Goal: Information Seeking & Learning: Learn about a topic

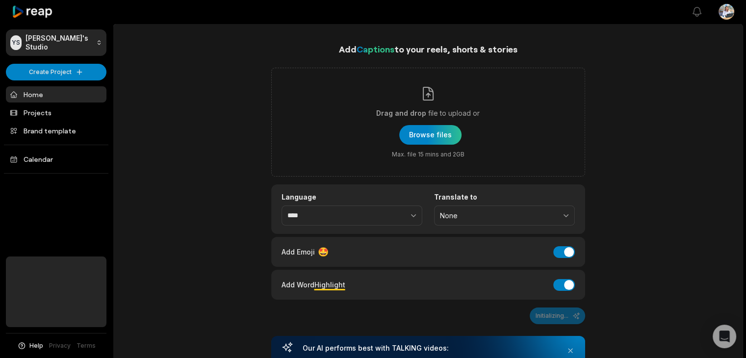
click at [35, 94] on link "Home" at bounding box center [56, 94] width 100 height 16
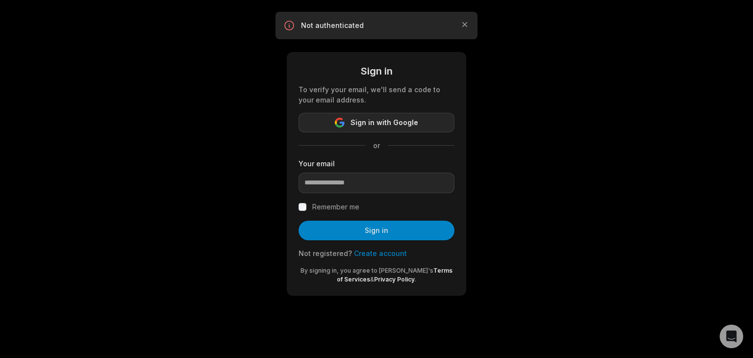
click at [371, 126] on span "Sign in with Google" at bounding box center [384, 123] width 68 height 12
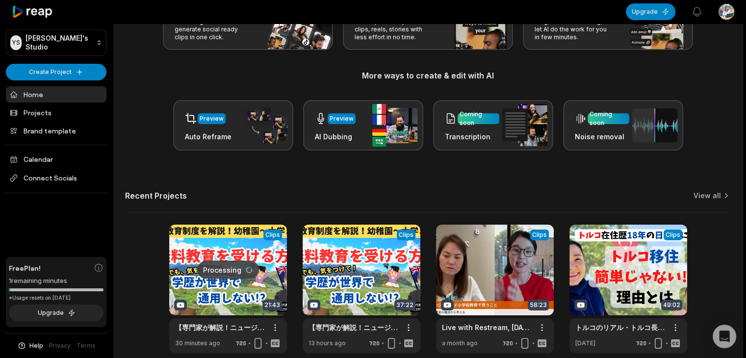
scroll to position [131, 0]
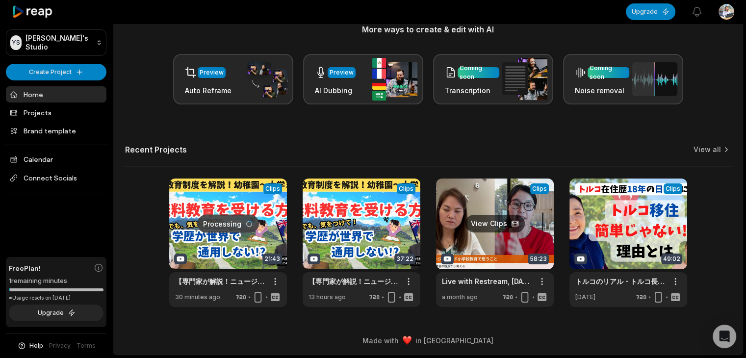
click at [487, 221] on link at bounding box center [495, 242] width 118 height 128
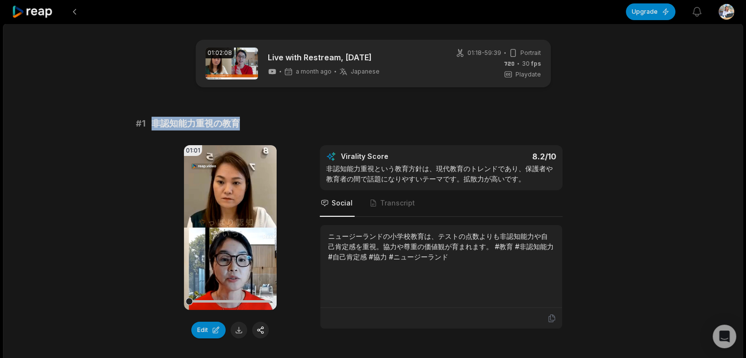
drag, startPoint x: 151, startPoint y: 126, endPoint x: 238, endPoint y: 122, distance: 86.8
click at [238, 122] on span "非認知能力重視の教育" at bounding box center [195, 124] width 88 height 14
click at [171, 128] on span "非認知能力重視の教育" at bounding box center [195, 124] width 88 height 14
drag, startPoint x: 157, startPoint y: 143, endPoint x: 152, endPoint y: 123, distance: 20.7
click at [152, 123] on span "非認知能力重視の教育" at bounding box center [195, 124] width 88 height 14
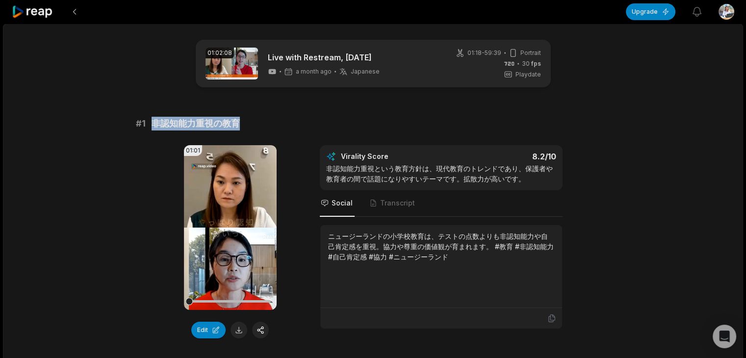
drag, startPoint x: 151, startPoint y: 122, endPoint x: 245, endPoint y: 122, distance: 94.1
click at [245, 122] on div "# 1 非認知能力重視の教育" at bounding box center [373, 124] width 474 height 14
copy span "非認知能力重視の教育"
click at [237, 331] on button at bounding box center [238, 330] width 17 height 17
click at [551, 318] on icon at bounding box center [551, 318] width 9 height 9
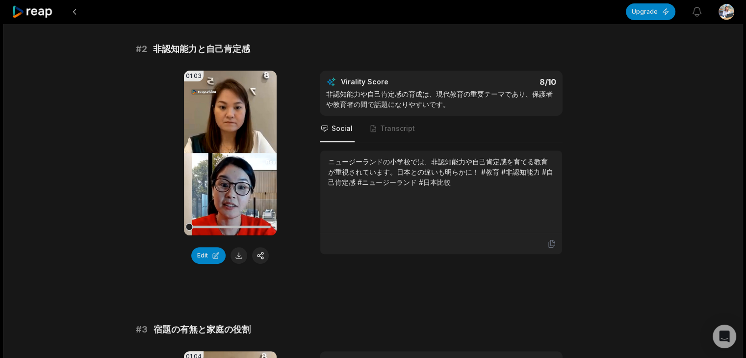
scroll to position [372, 0]
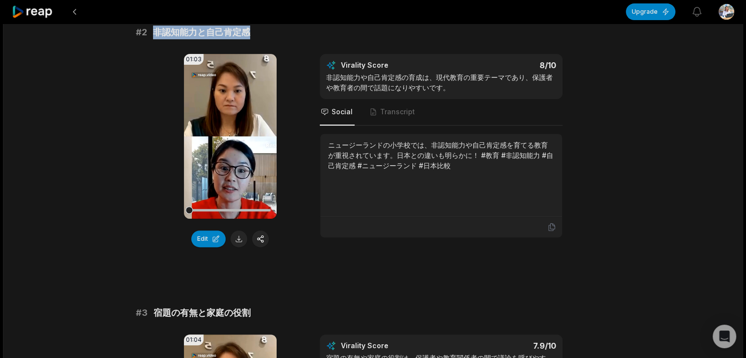
drag, startPoint x: 153, startPoint y: 33, endPoint x: 261, endPoint y: 32, distance: 107.8
click at [261, 32] on div "# 2 非認知能力と自己肯定感" at bounding box center [373, 32] width 474 height 14
copy span "非認知能力と自己肯定感"
click at [239, 237] on button at bounding box center [238, 238] width 17 height 17
click at [547, 227] on icon at bounding box center [551, 227] width 9 height 9
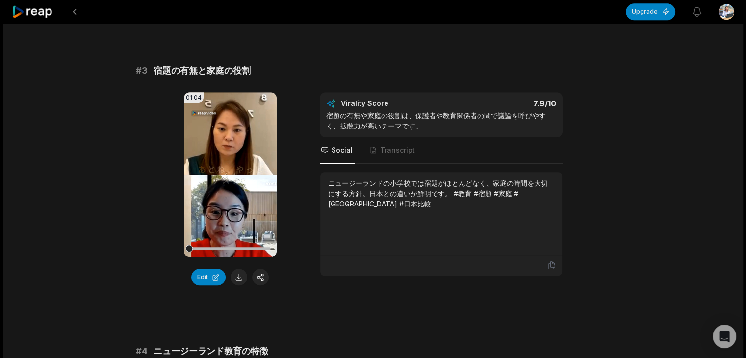
scroll to position [617, 0]
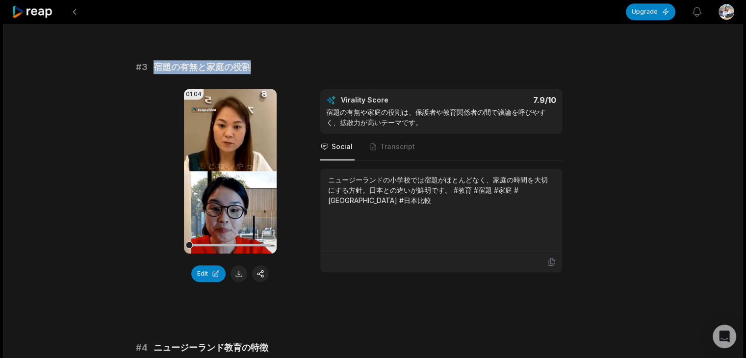
drag, startPoint x: 150, startPoint y: 66, endPoint x: 261, endPoint y: 66, distance: 110.3
click at [261, 66] on div "# 3 宿題の有無と家庭の役割" at bounding box center [373, 67] width 474 height 14
copy span "宿題の有無と家庭の役割"
click at [239, 275] on button at bounding box center [238, 273] width 17 height 17
click at [554, 262] on icon at bounding box center [551, 261] width 6 height 7
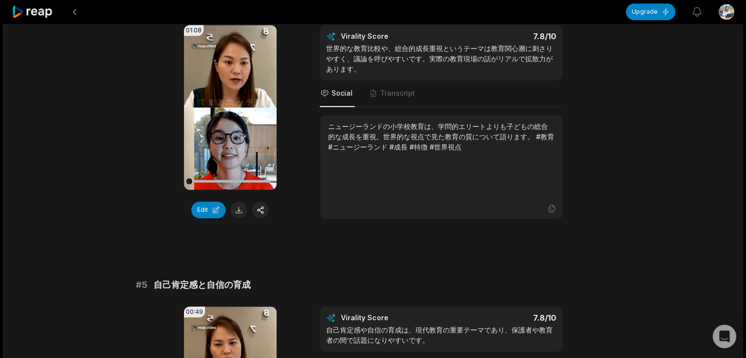
scroll to position [892, 0]
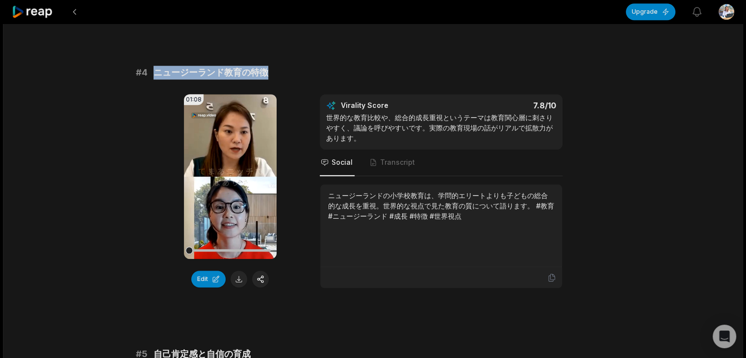
drag, startPoint x: 159, startPoint y: 72, endPoint x: 275, endPoint y: 73, distance: 116.2
click at [275, 73] on div "# 4 ニュージーランド教育の特徴" at bounding box center [373, 73] width 474 height 14
copy span "ニュージーランド教育の特徴"
click at [236, 277] on button at bounding box center [238, 279] width 17 height 17
click at [551, 279] on icon at bounding box center [551, 277] width 9 height 9
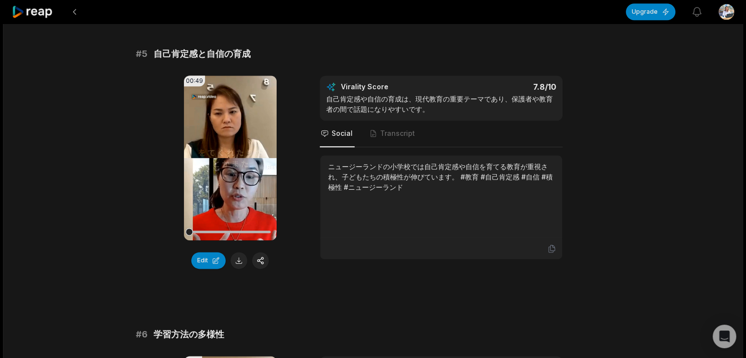
scroll to position [1189, 0]
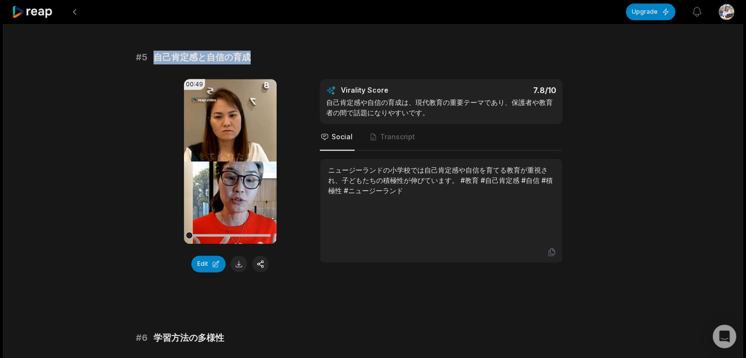
drag, startPoint x: 149, startPoint y: 57, endPoint x: 265, endPoint y: 57, distance: 116.2
click at [265, 57] on div "# 5 自己肯定感と自信の育成" at bounding box center [373, 57] width 474 height 14
copy div "自己肯定感と自信の育成"
click at [240, 262] on button at bounding box center [238, 263] width 17 height 17
click at [551, 253] on icon at bounding box center [551, 252] width 9 height 9
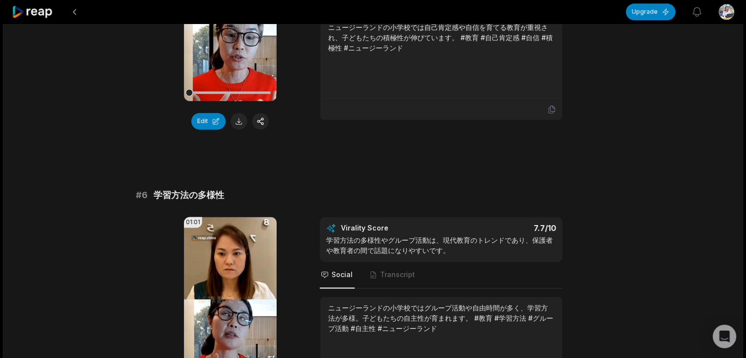
scroll to position [1441, 0]
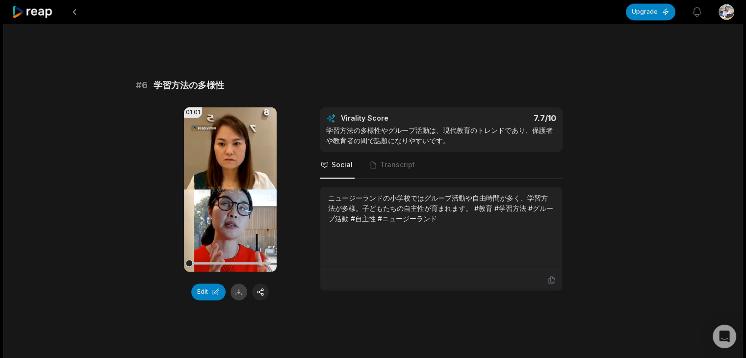
click at [236, 292] on button at bounding box center [238, 291] width 17 height 17
drag, startPoint x: 153, startPoint y: 89, endPoint x: 231, endPoint y: 87, distance: 78.0
click at [231, 87] on div "# 6 学習方法の多様性" at bounding box center [373, 85] width 474 height 14
copy span "学習方法の多様性"
click at [551, 276] on icon at bounding box center [551, 279] width 9 height 9
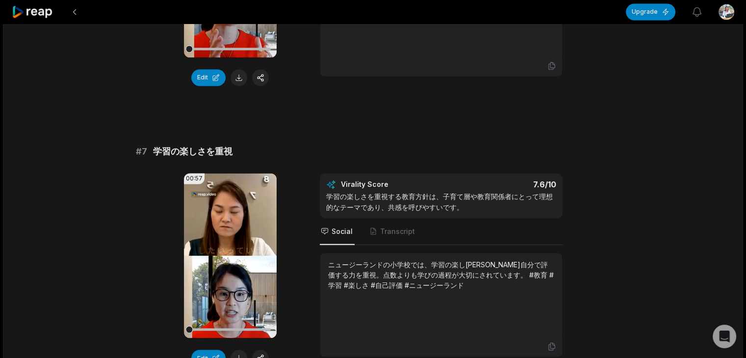
scroll to position [1714, 0]
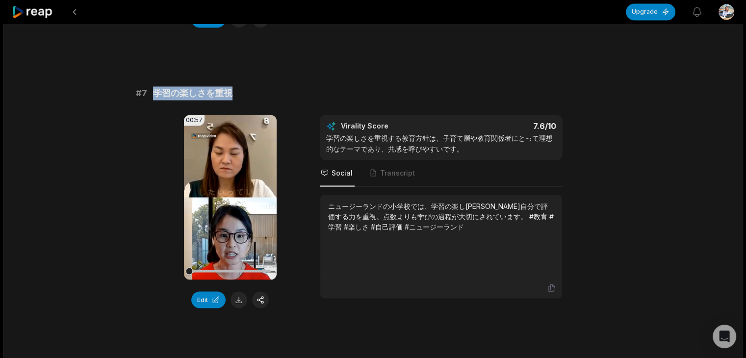
drag, startPoint x: 152, startPoint y: 95, endPoint x: 252, endPoint y: 95, distance: 100.0
click at [252, 95] on div "# 7 学習の楽しさを重視" at bounding box center [373, 93] width 474 height 14
copy span "学習の楽しさを重視"
click at [233, 299] on button at bounding box center [238, 299] width 17 height 17
click at [551, 291] on div at bounding box center [441, 287] width 242 height 21
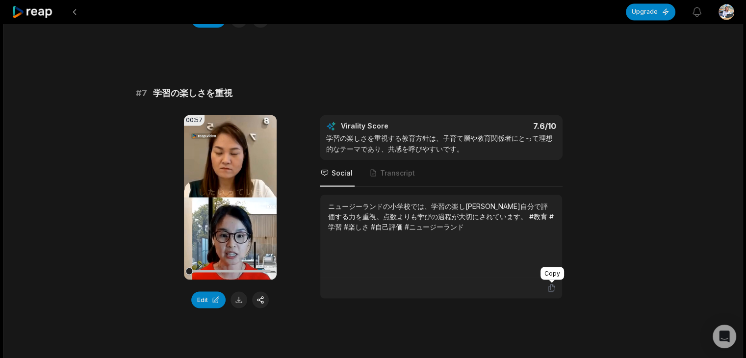
click at [551, 287] on icon at bounding box center [551, 287] width 9 height 9
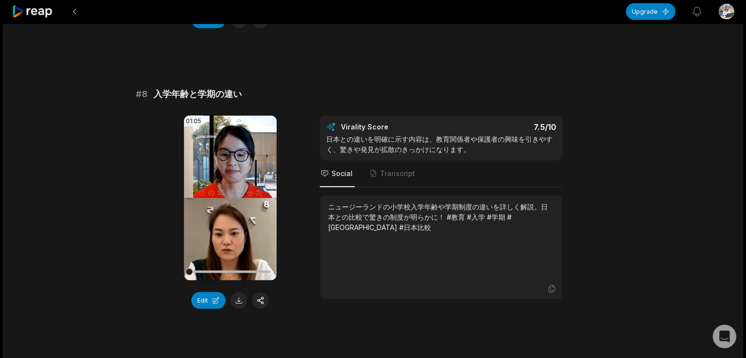
scroll to position [1986, 0]
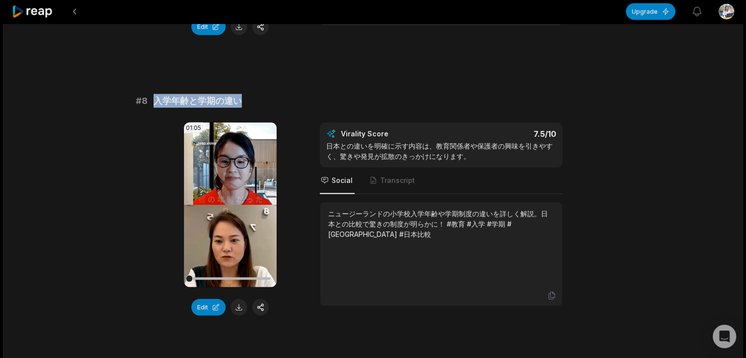
drag, startPoint x: 186, startPoint y: 99, endPoint x: 244, endPoint y: 99, distance: 57.3
click at [244, 99] on div "# 8 入学年齢と学期の違い" at bounding box center [373, 101] width 474 height 14
copy span "入学年齢と学期の違い"
click at [239, 310] on button at bounding box center [238, 307] width 17 height 17
click at [552, 294] on icon at bounding box center [551, 295] width 9 height 9
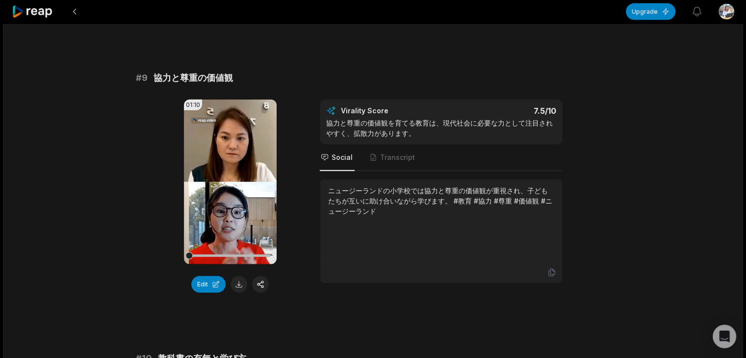
scroll to position [2310, 0]
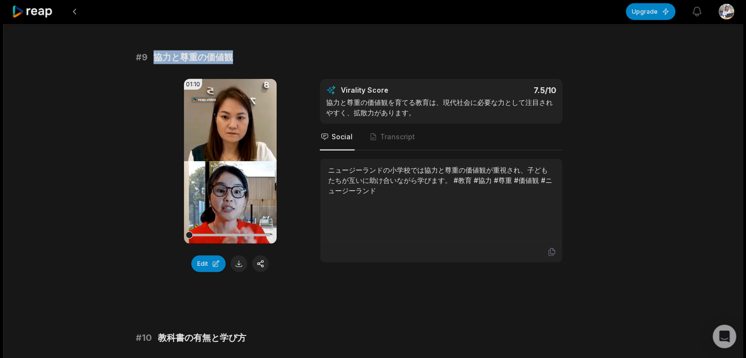
drag, startPoint x: 152, startPoint y: 55, endPoint x: 245, endPoint y: 53, distance: 93.2
click at [245, 53] on div "# 9 協力と尊重の価値観" at bounding box center [373, 57] width 474 height 14
copy span "協力と尊重の価値観"
click at [239, 264] on button at bounding box center [238, 263] width 17 height 17
click at [555, 248] on icon at bounding box center [551, 252] width 9 height 9
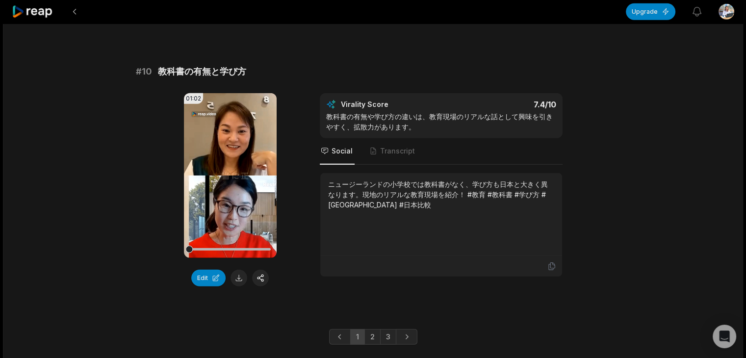
scroll to position [2572, 0]
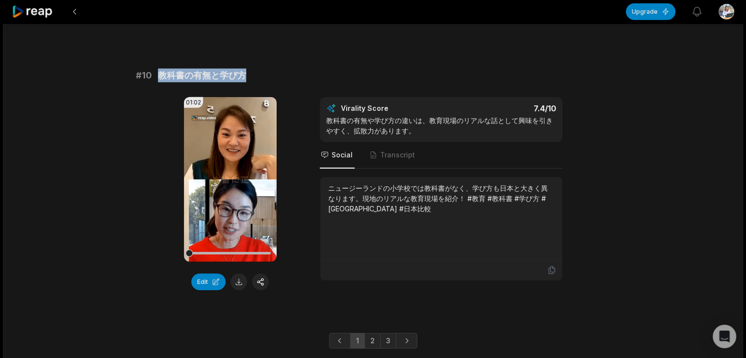
drag, startPoint x: 158, startPoint y: 74, endPoint x: 272, endPoint y: 74, distance: 113.7
click at [272, 74] on div "# 10 教科書の有無と学び方" at bounding box center [373, 76] width 474 height 14
copy span "教科書の有無と学び方"
click at [237, 285] on button at bounding box center [238, 282] width 17 height 17
click at [551, 270] on icon at bounding box center [551, 270] width 9 height 9
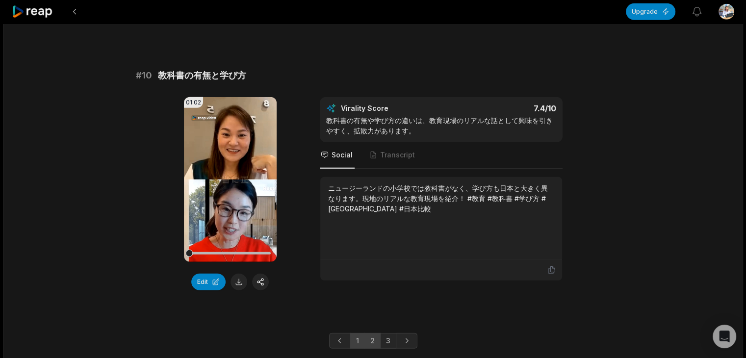
click at [373, 340] on link "2" at bounding box center [372, 341] width 16 height 16
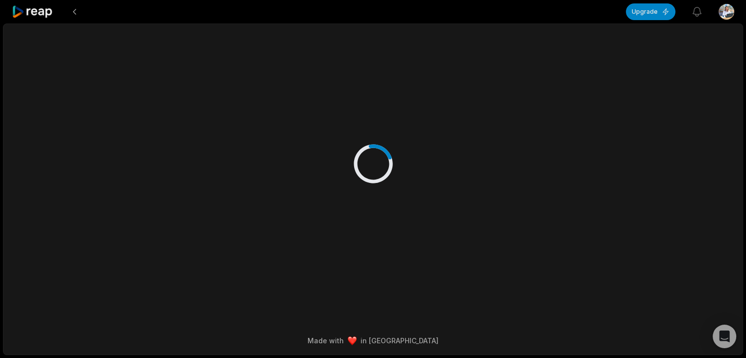
scroll to position [0, 0]
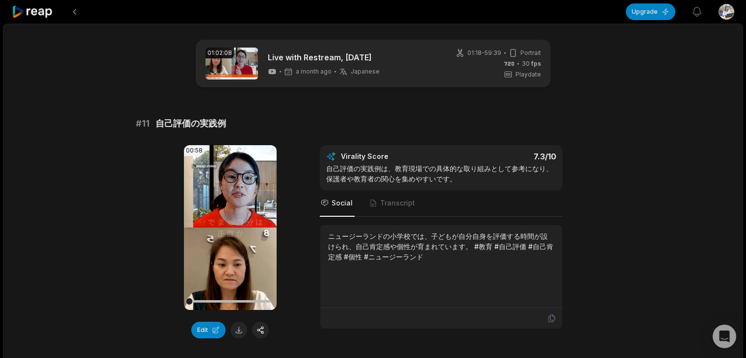
click at [551, 315] on icon at bounding box center [551, 318] width 9 height 9
click at [549, 320] on icon at bounding box center [551, 318] width 9 height 9
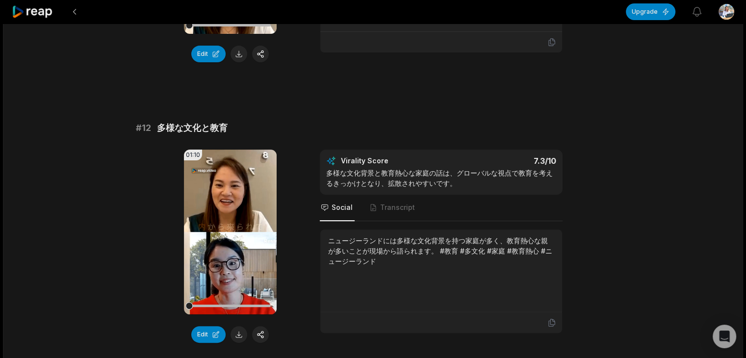
scroll to position [337, 0]
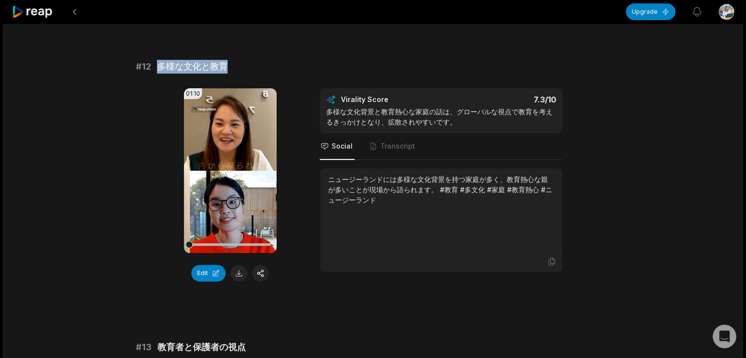
drag, startPoint x: 155, startPoint y: 65, endPoint x: 260, endPoint y: 65, distance: 105.4
click at [260, 65] on div "# 12 多様な文化と教育" at bounding box center [373, 67] width 474 height 14
copy span "多様な文化と教育"
click at [234, 275] on button at bounding box center [238, 273] width 17 height 17
click at [550, 261] on icon at bounding box center [551, 261] width 9 height 9
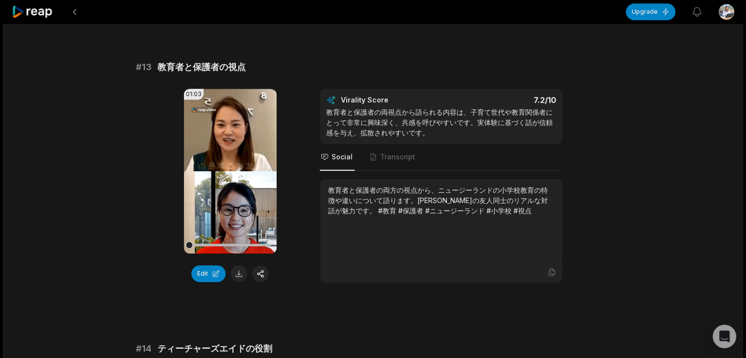
scroll to position [620, 0]
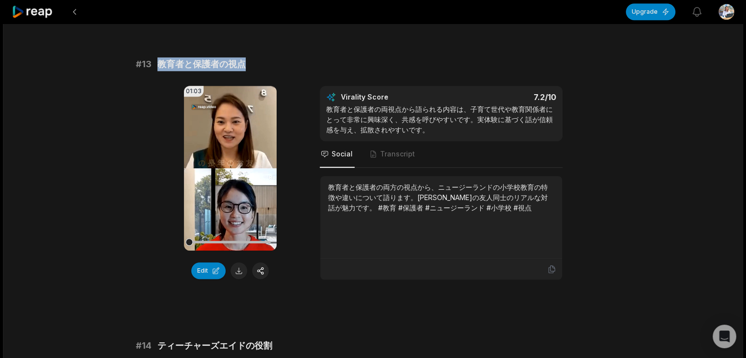
drag, startPoint x: 157, startPoint y: 63, endPoint x: 252, endPoint y: 63, distance: 95.1
click at [252, 63] on div "# 13 教育者と保護者の視点" at bounding box center [373, 64] width 474 height 14
copy span "教育者と保護者の視点"
click at [237, 269] on button at bounding box center [238, 270] width 17 height 17
click at [550, 271] on icon at bounding box center [551, 269] width 9 height 9
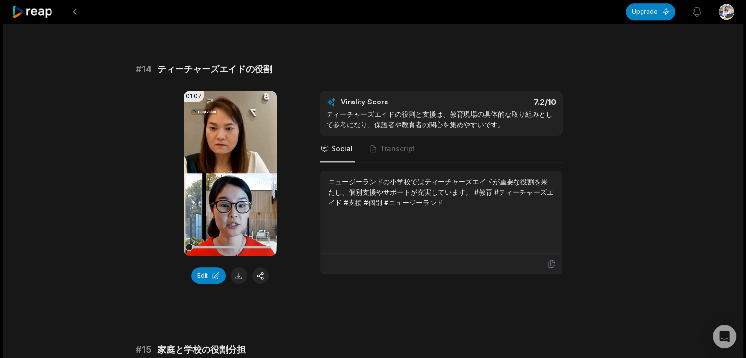
scroll to position [900, 0]
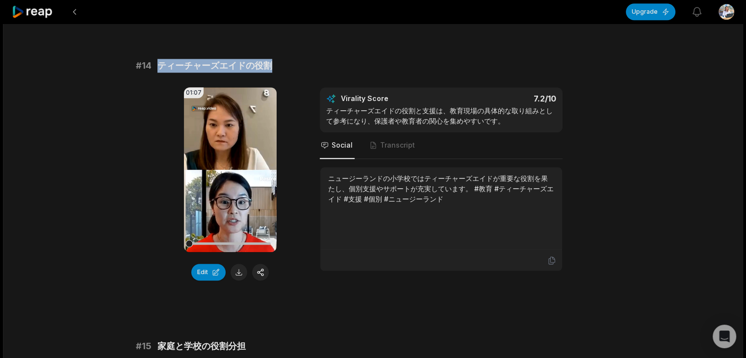
drag, startPoint x: 184, startPoint y: 69, endPoint x: 288, endPoint y: 69, distance: 103.9
click at [288, 69] on div "# 14 ティーチャーズエイドの役割" at bounding box center [373, 66] width 474 height 14
copy div "ティーチャーズエイドの役割"
click at [239, 271] on button at bounding box center [238, 272] width 17 height 17
click at [554, 257] on icon at bounding box center [551, 260] width 9 height 9
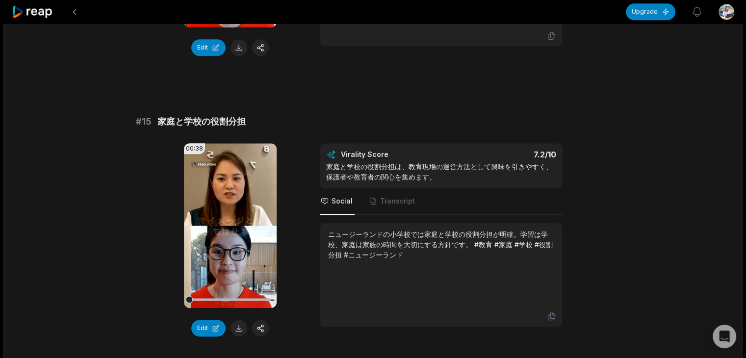
scroll to position [1149, 0]
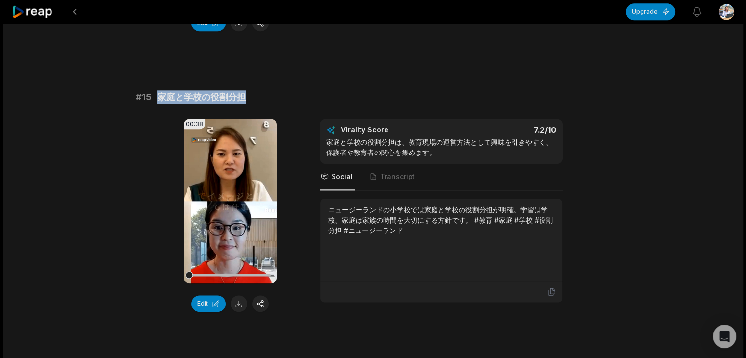
drag, startPoint x: 157, startPoint y: 93, endPoint x: 252, endPoint y: 96, distance: 95.1
click at [252, 96] on div "# 15 家庭と学校の役割分担" at bounding box center [373, 97] width 474 height 14
copy span "家庭と学校の役割分担"
click at [237, 304] on button at bounding box center [238, 303] width 17 height 17
click at [548, 291] on icon at bounding box center [551, 291] width 9 height 9
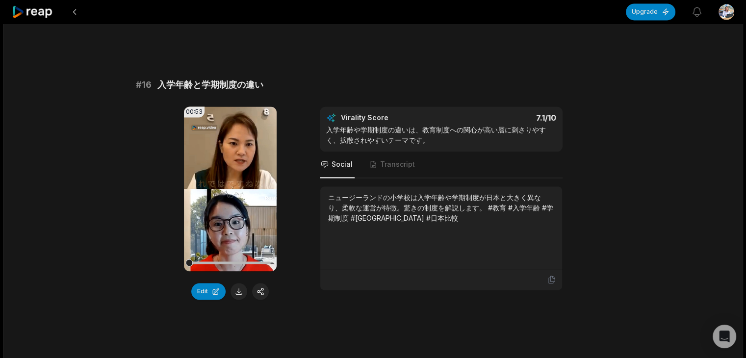
scroll to position [1466, 0]
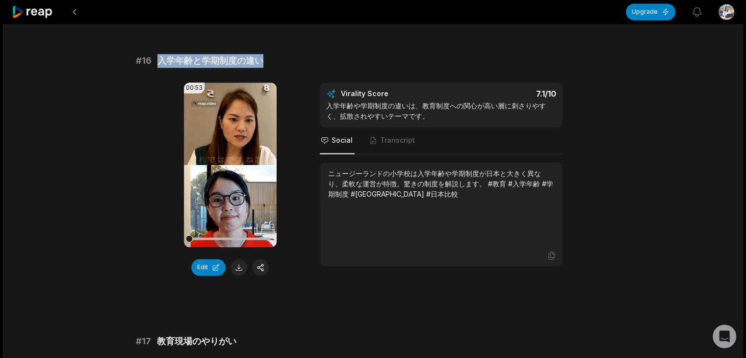
drag, startPoint x: 155, startPoint y: 59, endPoint x: 294, endPoint y: 61, distance: 139.2
click at [294, 61] on div "# 16 入学年齢と学期制度の違い" at bounding box center [373, 61] width 474 height 14
copy span "入学年齢と学期制度の違い"
click at [235, 271] on button at bounding box center [238, 267] width 17 height 17
click at [550, 253] on icon at bounding box center [551, 255] width 9 height 9
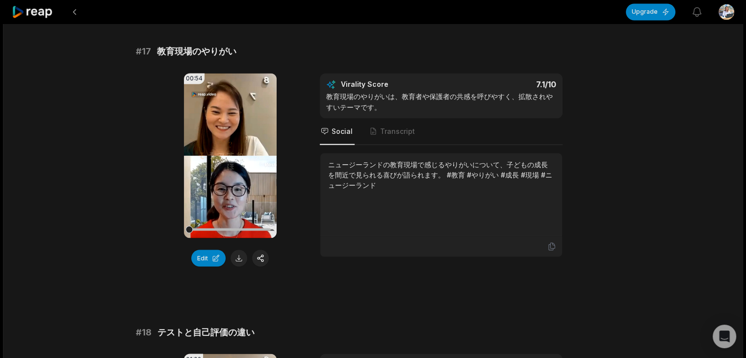
scroll to position [1759, 0]
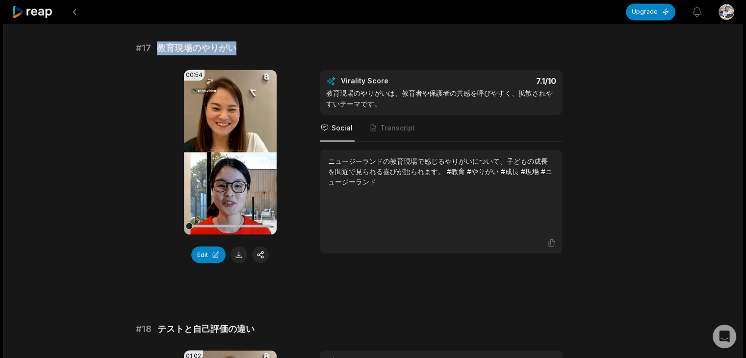
drag, startPoint x: 157, startPoint y: 46, endPoint x: 256, endPoint y: 46, distance: 99.5
click at [256, 46] on div "# 17 教育現場のやりがい" at bounding box center [373, 48] width 474 height 14
copy span "教育現場のやりがい"
click at [239, 254] on button at bounding box center [238, 254] width 17 height 17
click at [551, 238] on icon at bounding box center [551, 242] width 9 height 9
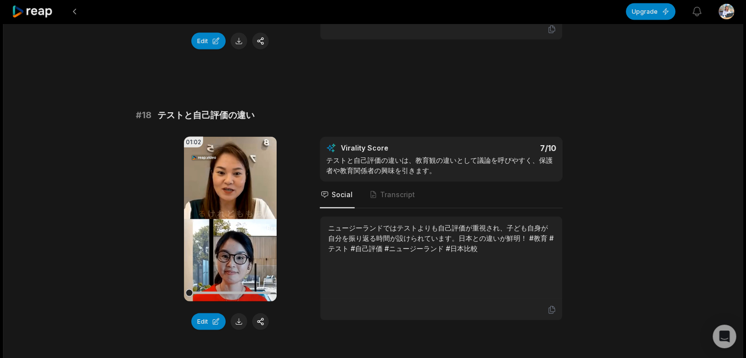
scroll to position [1961, 0]
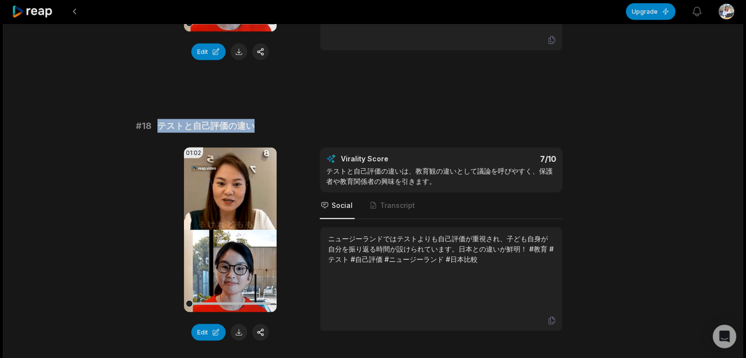
drag, startPoint x: 154, startPoint y: 125, endPoint x: 271, endPoint y: 123, distance: 116.7
click at [271, 123] on div "# 18 テストと自己評価の違い" at bounding box center [373, 126] width 474 height 14
copy span "テストと自己評価の違い"
click at [238, 335] on button at bounding box center [238, 332] width 17 height 17
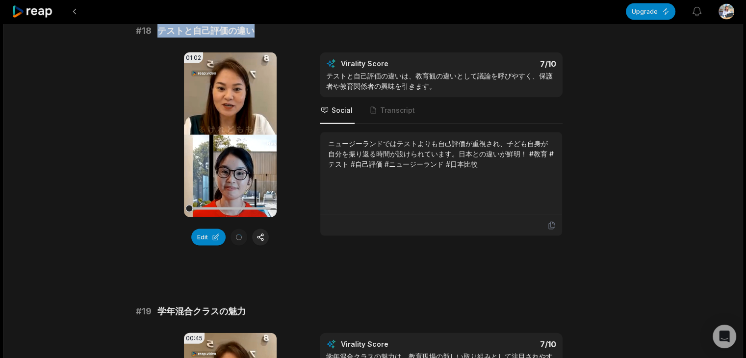
scroll to position [2049, 0]
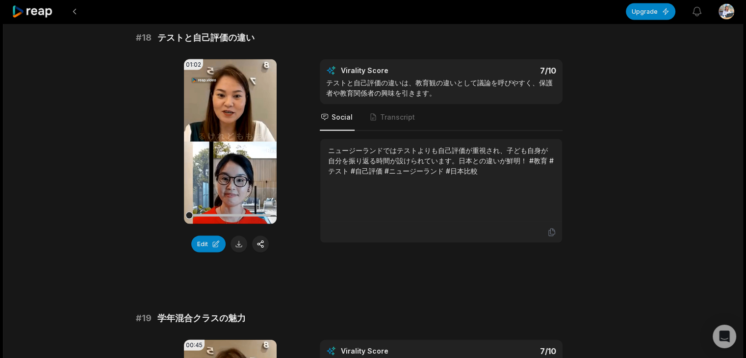
click at [550, 232] on icon at bounding box center [551, 232] width 9 height 9
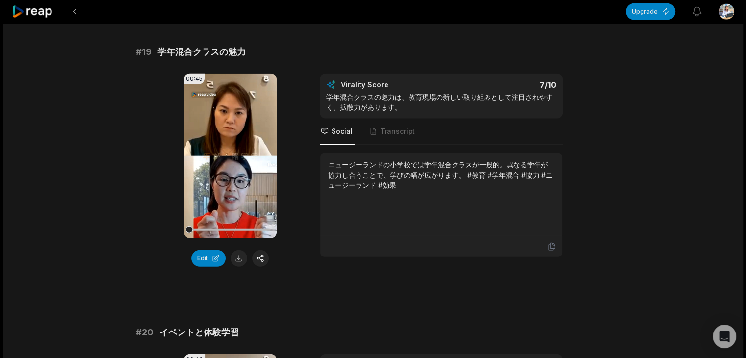
scroll to position [2274, 0]
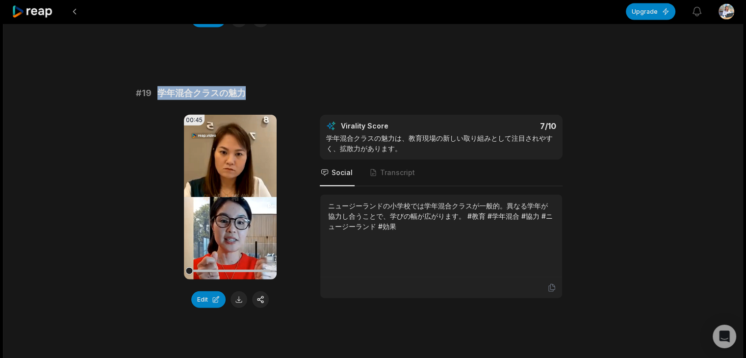
drag, startPoint x: 155, startPoint y: 95, endPoint x: 257, endPoint y: 99, distance: 102.5
click at [257, 99] on div "# 19 学年混合クラスの魅力" at bounding box center [373, 93] width 474 height 14
copy span "学年混合クラスの魅力"
click at [240, 298] on button at bounding box center [238, 299] width 17 height 17
click at [553, 287] on icon at bounding box center [551, 287] width 9 height 9
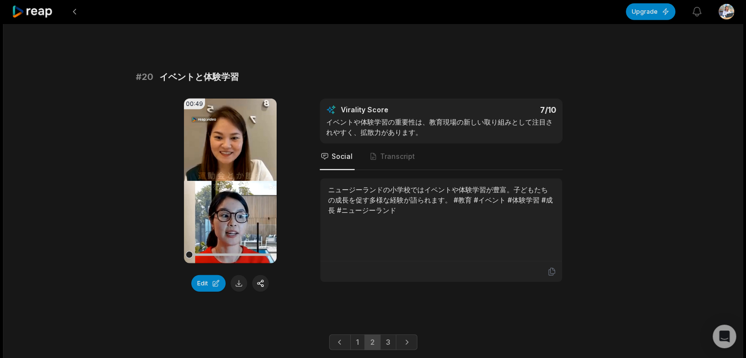
scroll to position [2588, 0]
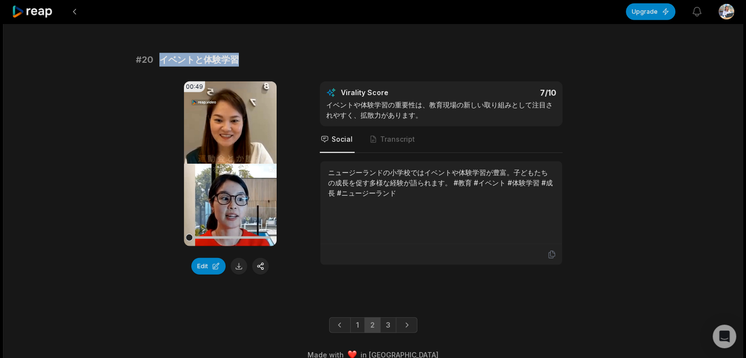
drag, startPoint x: 160, startPoint y: 58, endPoint x: 249, endPoint y: 58, distance: 88.2
click at [249, 58] on div "# 20 イベントと体験学習" at bounding box center [373, 60] width 474 height 14
copy span "イベントと体験学習"
click at [239, 266] on button at bounding box center [238, 266] width 17 height 17
click at [551, 256] on icon at bounding box center [551, 254] width 6 height 7
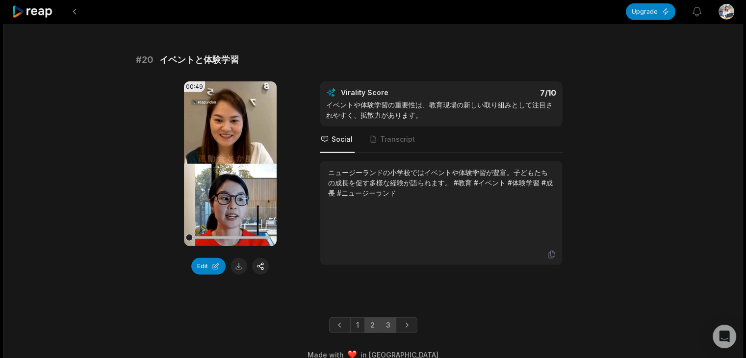
click at [385, 326] on link "3" at bounding box center [388, 325] width 16 height 16
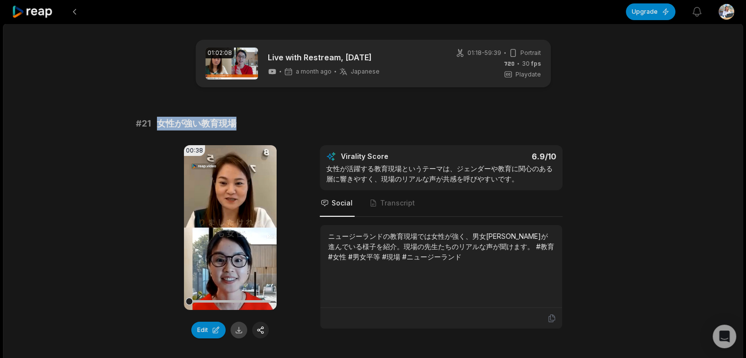
click at [241, 330] on button at bounding box center [238, 330] width 17 height 17
click at [549, 318] on icon at bounding box center [551, 318] width 6 height 7
click at [555, 320] on icon at bounding box center [551, 318] width 9 height 9
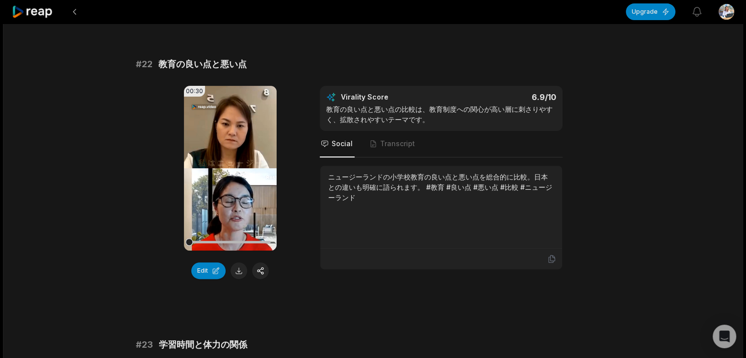
scroll to position [345, 0]
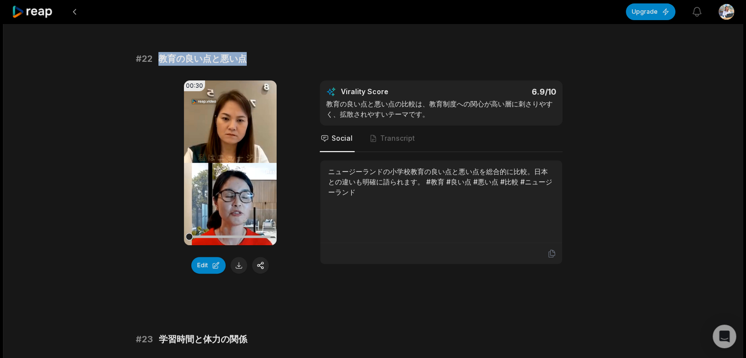
drag, startPoint x: 157, startPoint y: 61, endPoint x: 255, endPoint y: 60, distance: 98.0
click at [255, 60] on div "# 22 教育の良い点と悪い点" at bounding box center [373, 59] width 474 height 14
copy span "教育の良い点と悪い点"
click at [239, 266] on button at bounding box center [238, 265] width 17 height 17
click at [553, 255] on icon at bounding box center [551, 253] width 9 height 9
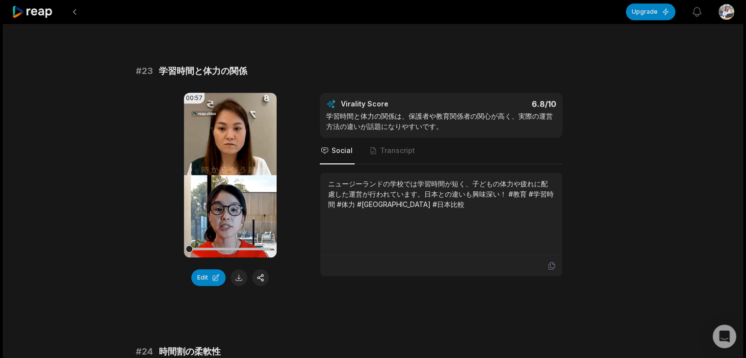
scroll to position [622, 0]
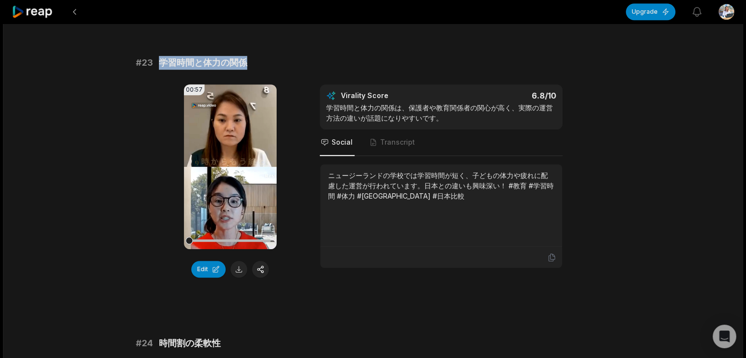
drag, startPoint x: 157, startPoint y: 65, endPoint x: 261, endPoint y: 69, distance: 103.5
click at [261, 69] on div "# 23 学習時間と体力の関係" at bounding box center [373, 63] width 474 height 14
copy span "学習時間と体力の関係"
click at [240, 268] on button at bounding box center [238, 269] width 17 height 17
click at [553, 260] on icon at bounding box center [551, 257] width 9 height 9
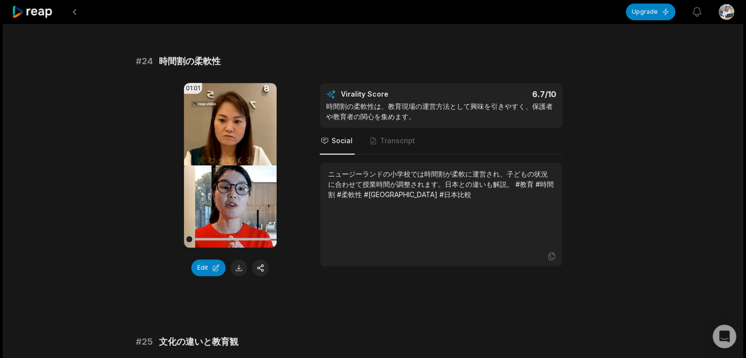
scroll to position [928, 0]
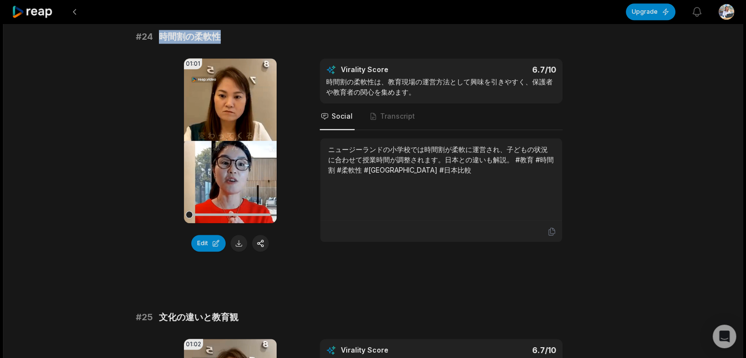
drag, startPoint x: 159, startPoint y: 37, endPoint x: 253, endPoint y: 37, distance: 94.1
click at [253, 37] on div "# 24 時間割の柔軟性" at bounding box center [373, 37] width 474 height 14
copy span "時間割の柔軟性"
click at [239, 247] on button at bounding box center [238, 243] width 17 height 17
click at [554, 231] on icon at bounding box center [551, 231] width 6 height 7
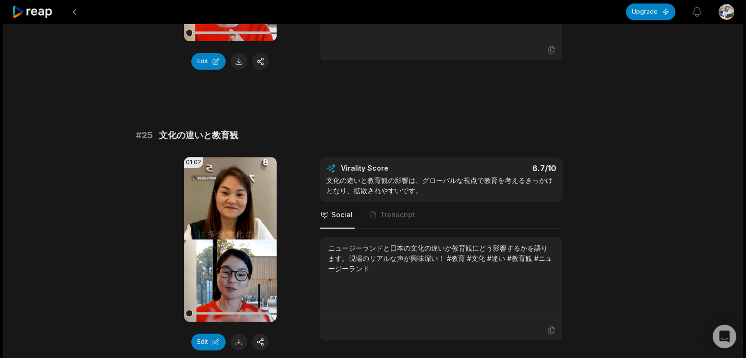
scroll to position [1179, 0]
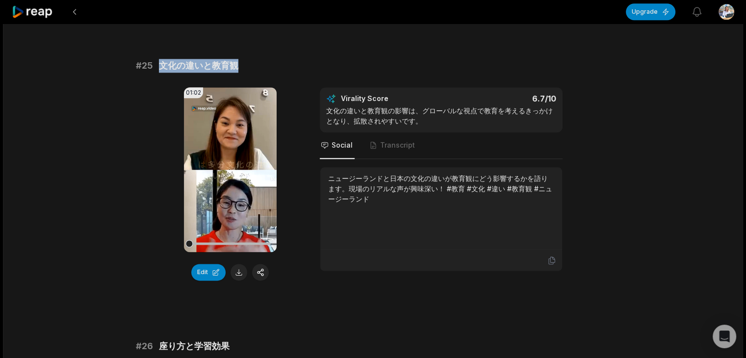
drag, startPoint x: 156, startPoint y: 67, endPoint x: 261, endPoint y: 65, distance: 105.4
click at [261, 65] on div "# 25 文化の違いと教育観" at bounding box center [373, 66] width 474 height 14
copy span "文化の違いと教育観"
click at [239, 271] on button at bounding box center [238, 272] width 17 height 17
click at [551, 258] on icon at bounding box center [551, 260] width 9 height 9
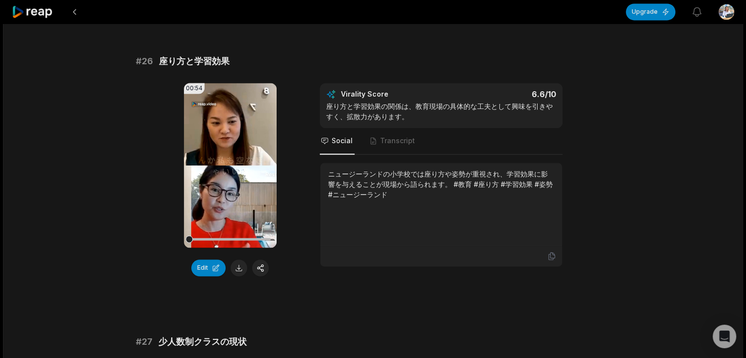
scroll to position [1480, 0]
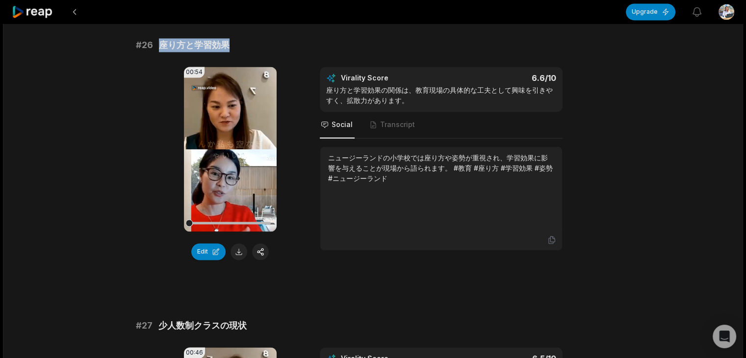
drag, startPoint x: 158, startPoint y: 45, endPoint x: 227, endPoint y: 45, distance: 69.1
click at [227, 45] on span "座り方と学習効果" at bounding box center [194, 45] width 71 height 14
copy span "座り方と学習効果"
click at [241, 254] on button at bounding box center [238, 251] width 17 height 17
click at [549, 236] on icon at bounding box center [551, 239] width 9 height 9
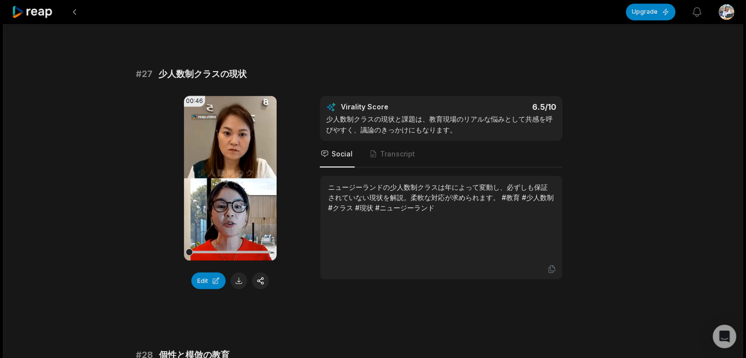
scroll to position [1751, 0]
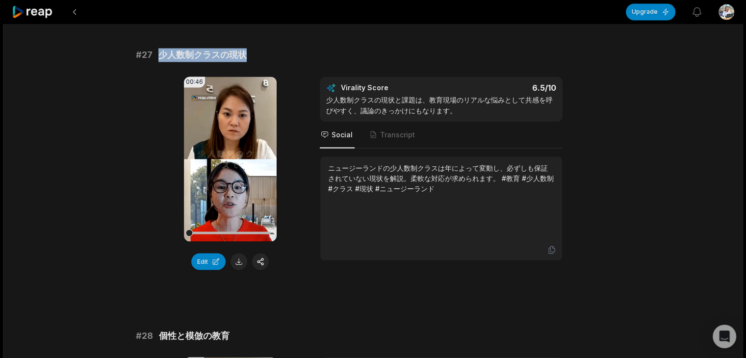
drag, startPoint x: 159, startPoint y: 54, endPoint x: 247, endPoint y: 54, distance: 88.2
click at [247, 54] on div "# 27 少人数制クラスの現状" at bounding box center [373, 55] width 474 height 14
copy span "少人数制クラスの現状"
click at [237, 264] on button at bounding box center [238, 261] width 17 height 17
click at [550, 248] on icon at bounding box center [551, 249] width 9 height 9
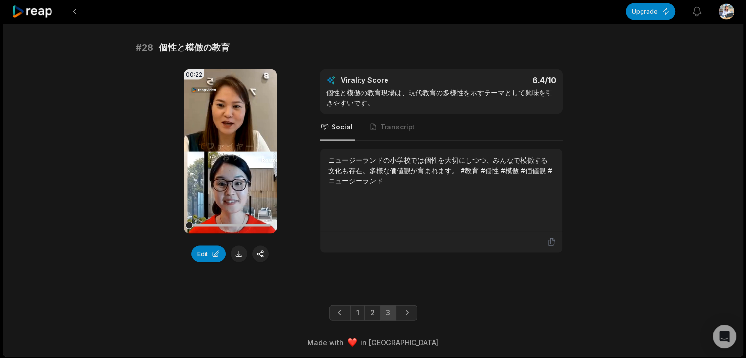
scroll to position [2041, 0]
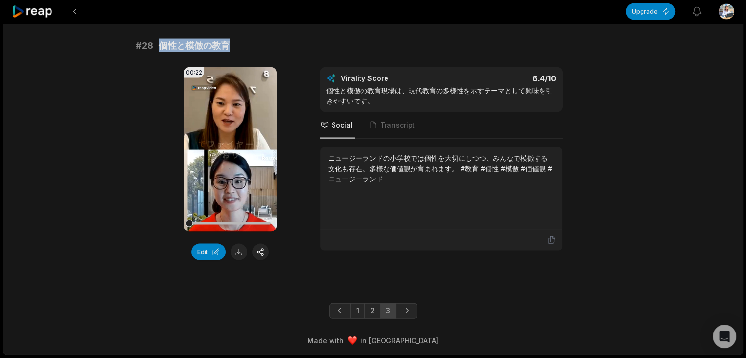
drag, startPoint x: 155, startPoint y: 42, endPoint x: 230, endPoint y: 47, distance: 75.6
click at [230, 47] on div "# 28 個性と模倣の教育" at bounding box center [373, 46] width 474 height 14
copy span "個性と模倣の教育"
click at [239, 253] on button at bounding box center [238, 252] width 17 height 17
click at [547, 241] on icon at bounding box center [551, 240] width 9 height 9
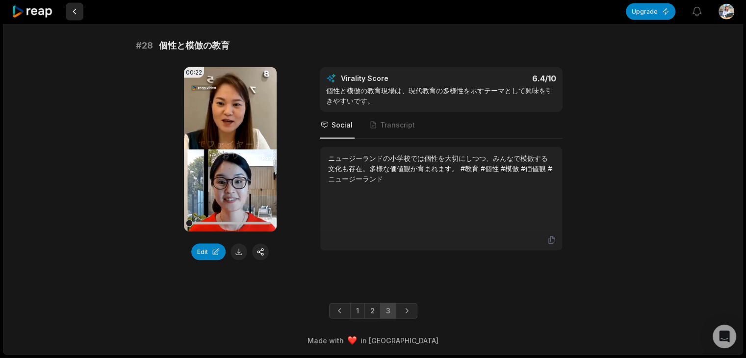
click at [70, 10] on button at bounding box center [75, 12] width 18 height 18
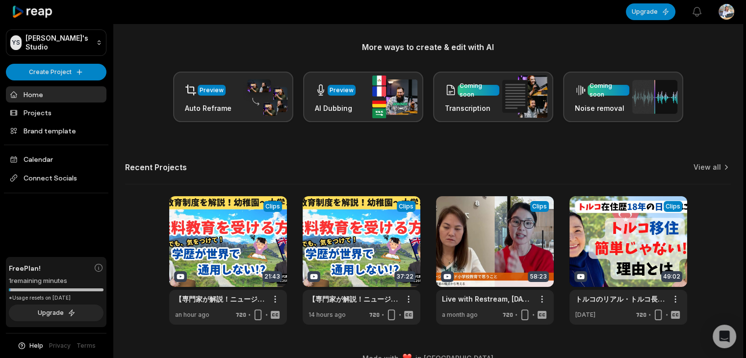
scroll to position [131, 0]
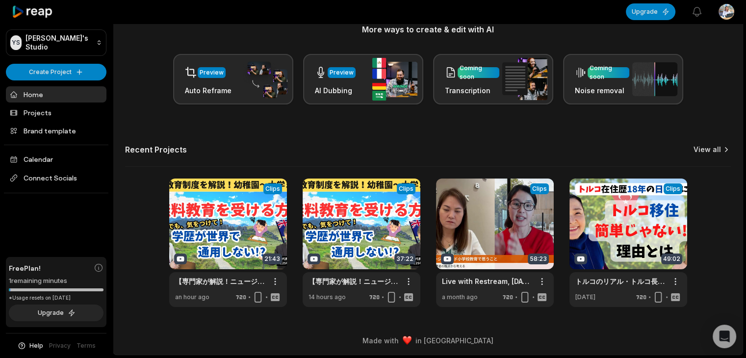
click at [724, 149] on icon at bounding box center [726, 150] width 10 height 10
click at [707, 148] on link "View all" at bounding box center [706, 150] width 27 height 10
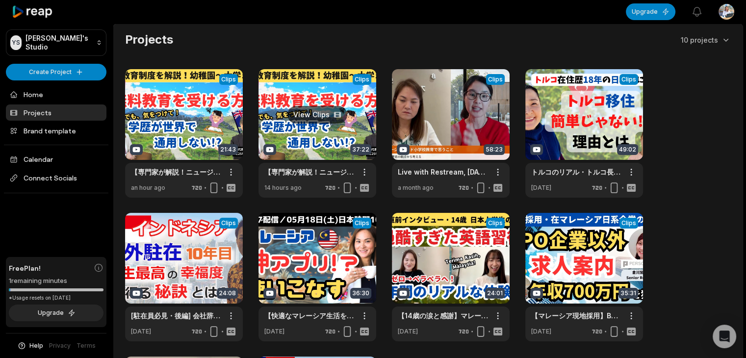
click at [310, 112] on link at bounding box center [317, 133] width 118 height 128
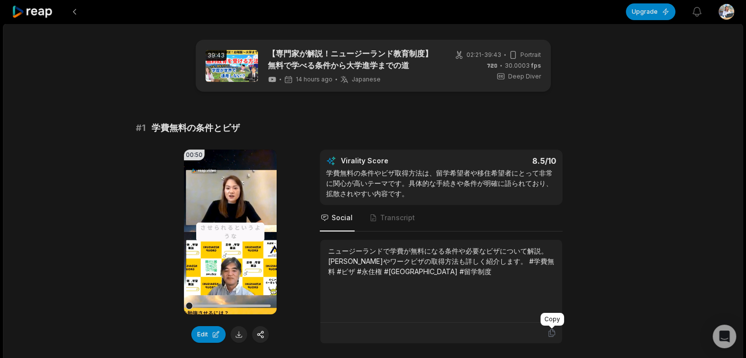
click at [551, 336] on icon at bounding box center [551, 332] width 9 height 9
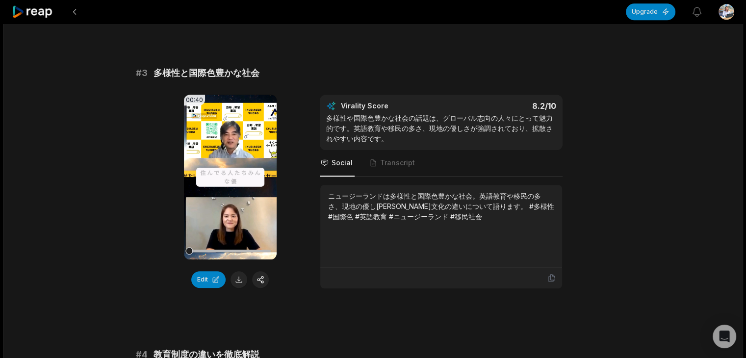
scroll to position [638, 0]
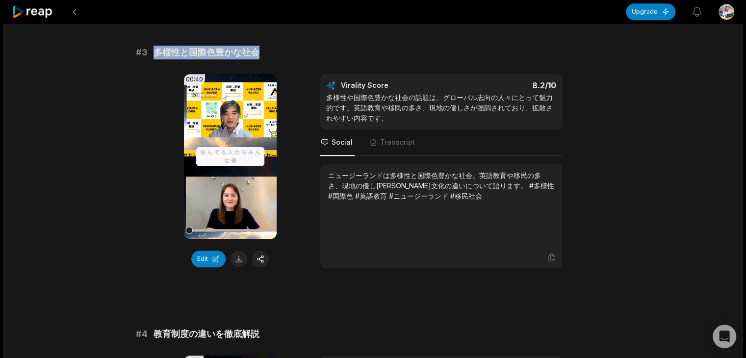
drag, startPoint x: 174, startPoint y: 50, endPoint x: 263, endPoint y: 52, distance: 89.2
click at [263, 52] on div "# 3 多様性と国際色豊かな社会" at bounding box center [373, 53] width 474 height 14
copy span "多様性と国際色豊かな社会"
click at [240, 257] on button at bounding box center [238, 258] width 17 height 17
click at [552, 255] on icon at bounding box center [551, 257] width 9 height 9
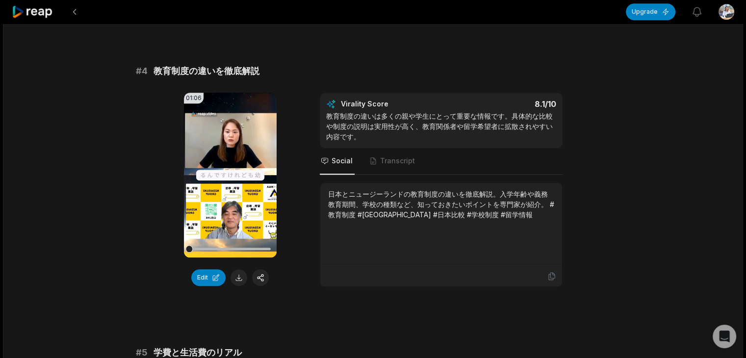
scroll to position [908, 0]
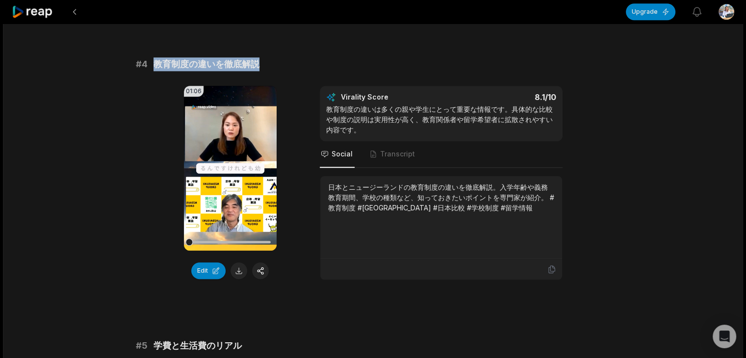
drag, startPoint x: 157, startPoint y: 64, endPoint x: 261, endPoint y: 59, distance: 104.0
click at [261, 59] on div "# 4 教育制度の違いを徹底解説" at bounding box center [373, 64] width 474 height 14
copy span "教育制度の違いを徹底解説"
click at [240, 268] on button at bounding box center [238, 270] width 17 height 17
click at [552, 267] on icon at bounding box center [551, 269] width 9 height 9
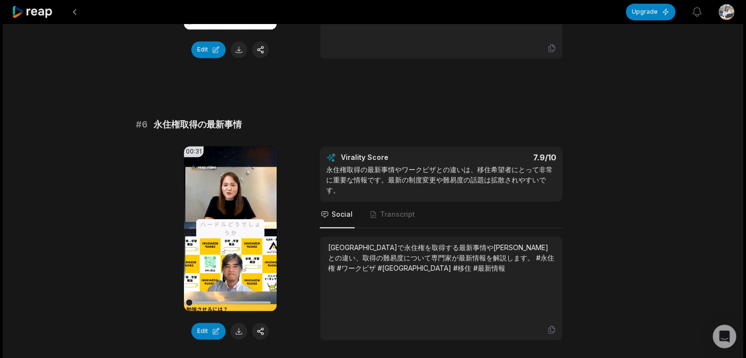
scroll to position [1444, 0]
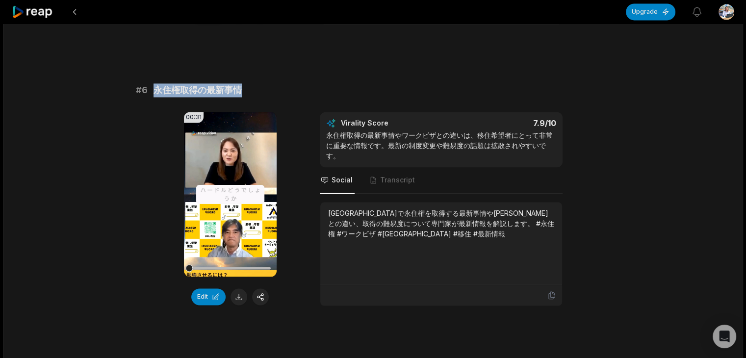
drag, startPoint x: 151, startPoint y: 87, endPoint x: 239, endPoint y: 87, distance: 87.7
click at [239, 87] on div "# 6 永住権取得の最新事情" at bounding box center [373, 90] width 474 height 14
copy span "永住権取得の最新事情"
click at [238, 294] on button at bounding box center [238, 296] width 17 height 17
click at [550, 297] on div at bounding box center [441, 295] width 242 height 21
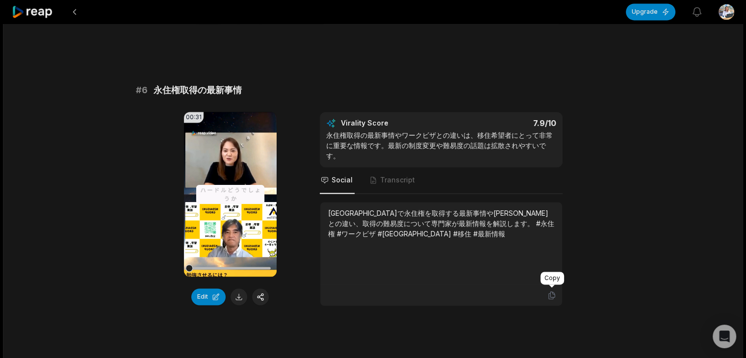
click at [547, 292] on icon at bounding box center [551, 295] width 9 height 9
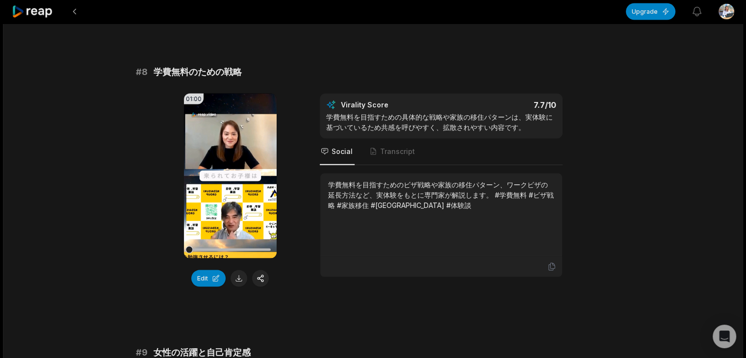
scroll to position [2053, 0]
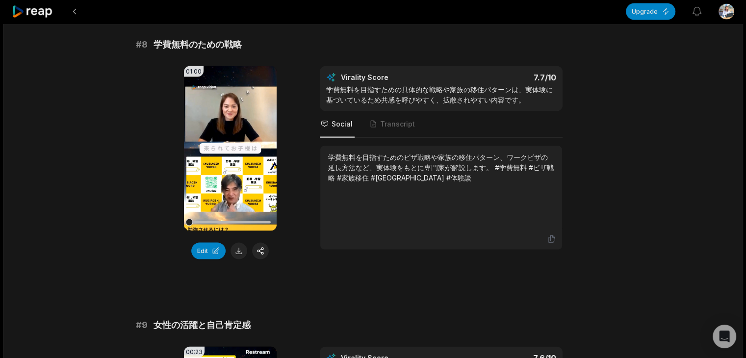
click at [238, 249] on button at bounding box center [238, 251] width 17 height 17
drag, startPoint x: 153, startPoint y: 40, endPoint x: 253, endPoint y: 36, distance: 100.1
click at [253, 38] on div "# 8 学費無料のための戦略" at bounding box center [373, 45] width 474 height 14
copy span "学費無料のための戦略"
click at [552, 236] on icon at bounding box center [551, 239] width 6 height 7
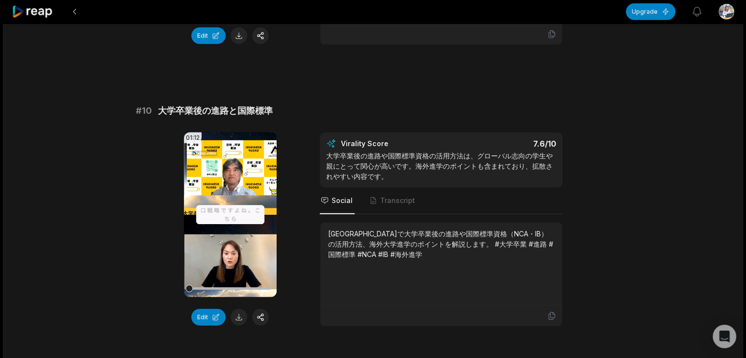
scroll to position [2569, 0]
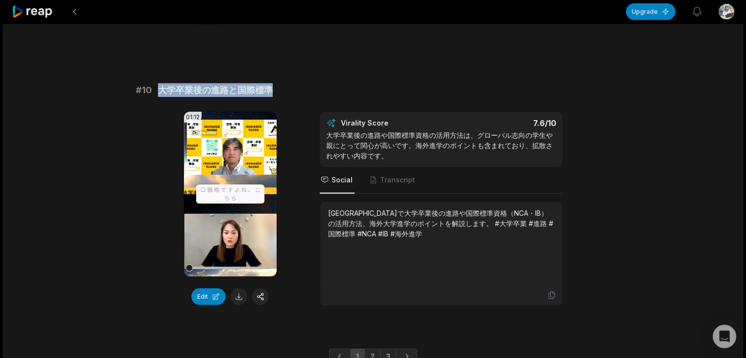
drag, startPoint x: 157, startPoint y: 87, endPoint x: 284, endPoint y: 87, distance: 127.4
click at [284, 87] on div "# 10 大学卒業後の進路と国際標準" at bounding box center [373, 90] width 474 height 14
copy span "大学卒業後の進路と国際標準"
click at [239, 293] on button at bounding box center [238, 296] width 17 height 17
click at [556, 288] on div at bounding box center [441, 295] width 242 height 21
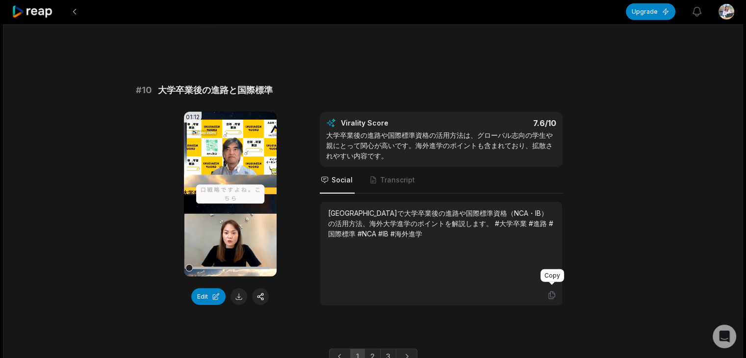
click at [553, 291] on icon at bounding box center [551, 295] width 9 height 9
click at [371, 349] on link "2" at bounding box center [372, 357] width 16 height 16
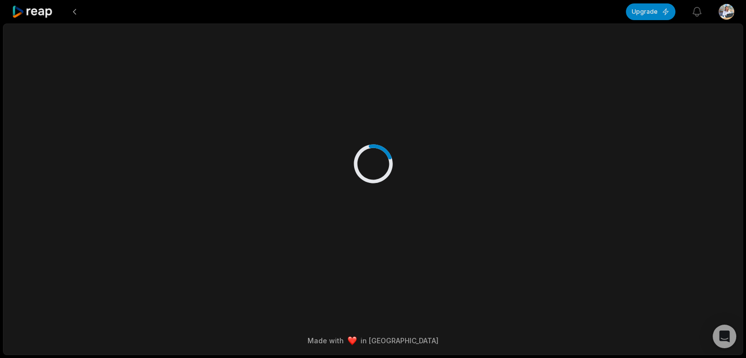
scroll to position [0, 0]
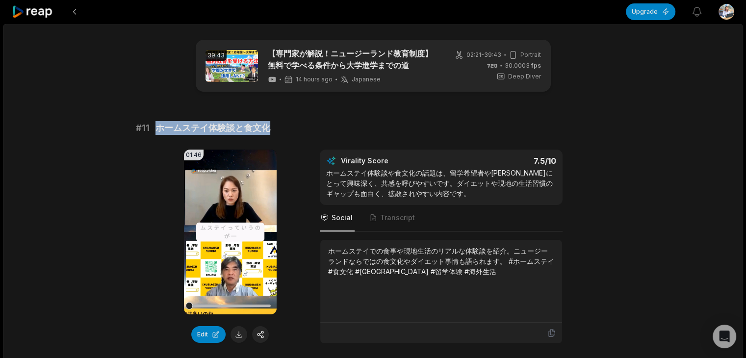
drag, startPoint x: 156, startPoint y: 128, endPoint x: 271, endPoint y: 128, distance: 114.7
click at [271, 128] on div "# 11 ホームステイ体験談と食文化" at bounding box center [373, 128] width 474 height 14
copy span "ホームステイ体験談と食文化"
click at [239, 336] on button at bounding box center [238, 334] width 17 height 17
click at [553, 331] on icon at bounding box center [551, 332] width 9 height 9
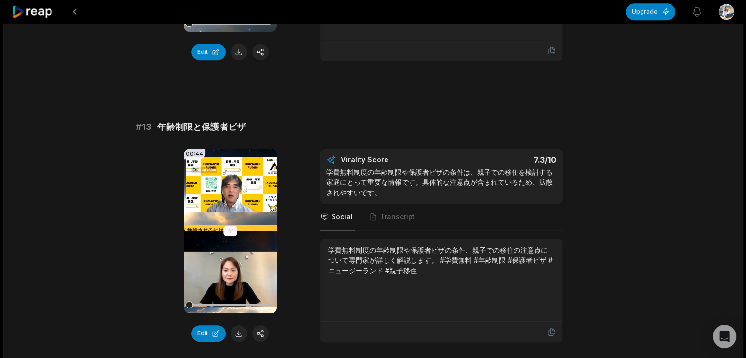
scroll to position [598, 0]
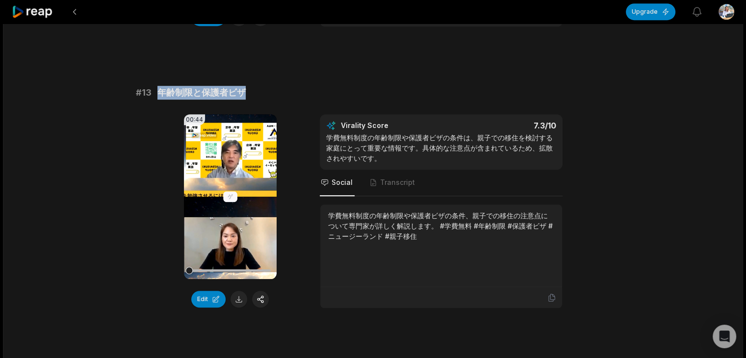
drag, startPoint x: 154, startPoint y: 92, endPoint x: 246, endPoint y: 92, distance: 91.2
click at [246, 92] on div "# 13 年齢制限と保護者ビザ" at bounding box center [373, 93] width 474 height 14
copy span "年齢制限と保護者ビザ"
click at [236, 300] on button at bounding box center [238, 299] width 17 height 17
click at [550, 293] on icon at bounding box center [551, 297] width 9 height 9
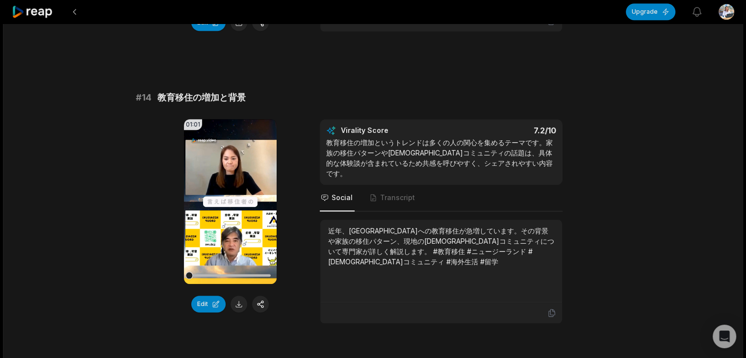
scroll to position [905, 0]
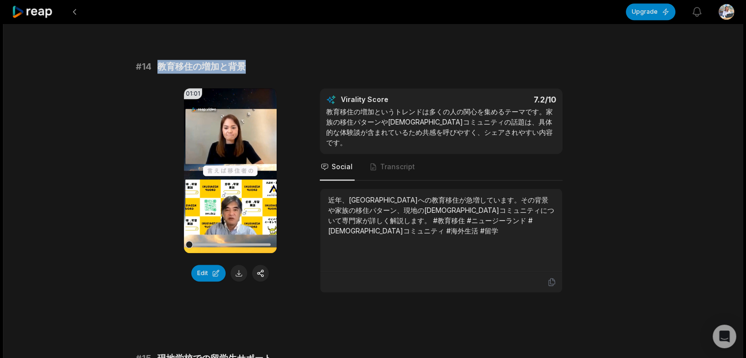
drag, startPoint x: 158, startPoint y: 65, endPoint x: 261, endPoint y: 64, distance: 102.4
click at [261, 64] on div "# 14 教育移住の増加と背景" at bounding box center [373, 67] width 474 height 14
copy span "教育移住の増加と背景"
click at [237, 273] on button at bounding box center [238, 273] width 17 height 17
click at [557, 272] on div at bounding box center [441, 282] width 242 height 21
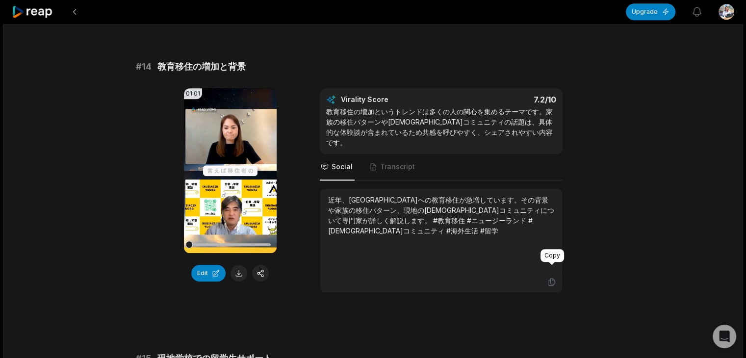
click at [553, 277] on icon at bounding box center [551, 281] width 9 height 9
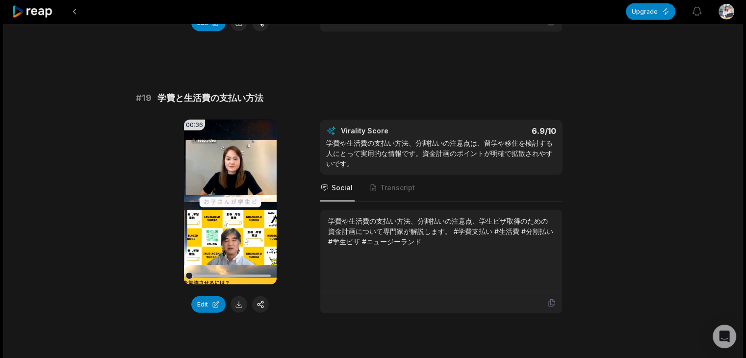
scroll to position [2317, 0]
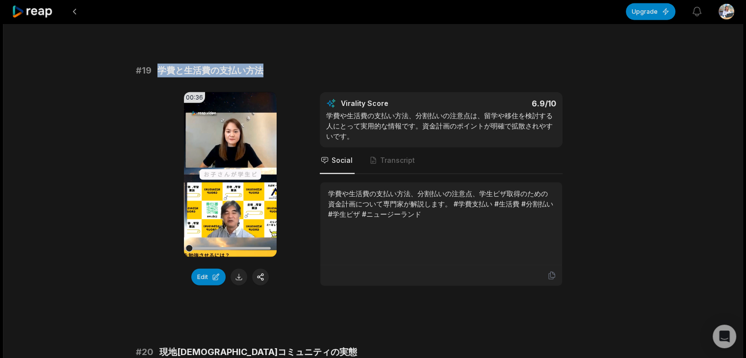
drag, startPoint x: 157, startPoint y: 55, endPoint x: 268, endPoint y: 50, distance: 111.4
click at [268, 64] on div "# 19 学費と生活費の支払い方法" at bounding box center [373, 71] width 474 height 14
copy span "学費と生活費の支払い方法"
click at [236, 269] on button at bounding box center [238, 277] width 17 height 17
click at [543, 271] on div at bounding box center [441, 275] width 230 height 9
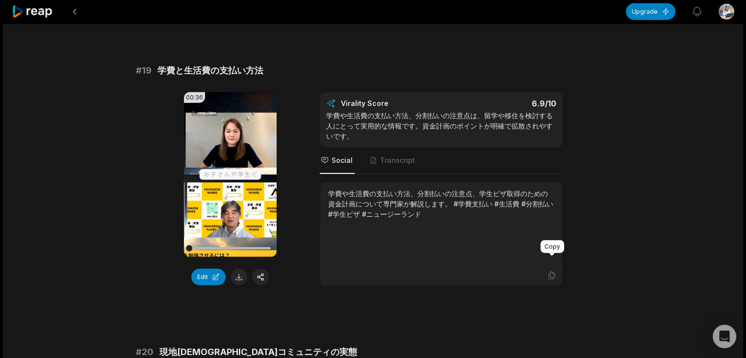
click at [547, 271] on icon at bounding box center [551, 275] width 9 height 9
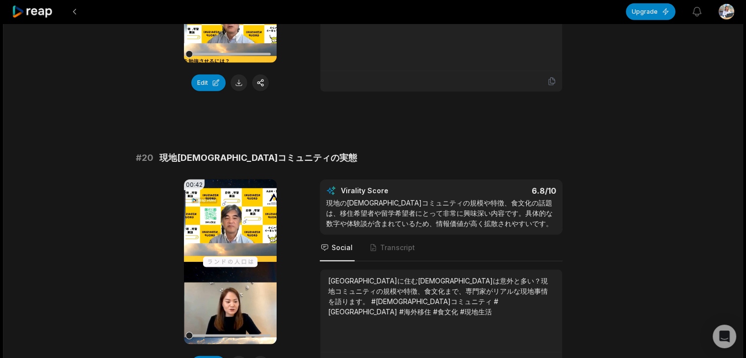
scroll to position [2573, 0]
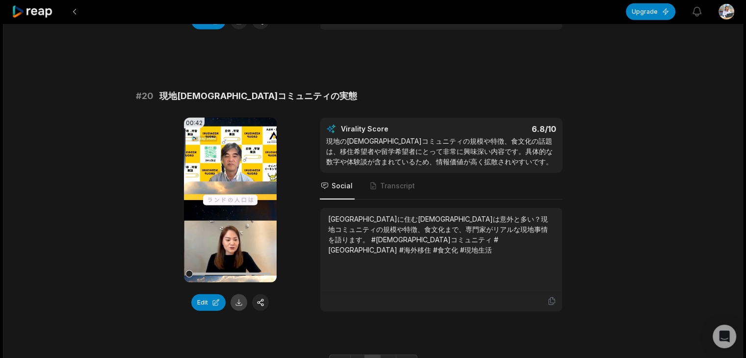
click at [236, 294] on button at bounding box center [238, 302] width 17 height 17
drag, startPoint x: 157, startPoint y: 81, endPoint x: 286, endPoint y: 81, distance: 128.4
click at [286, 89] on div "# 20 現地日本人コミュニティの実態" at bounding box center [373, 96] width 474 height 14
copy span "現地日本人コミュニティの実態"
click at [553, 297] on icon at bounding box center [551, 301] width 9 height 9
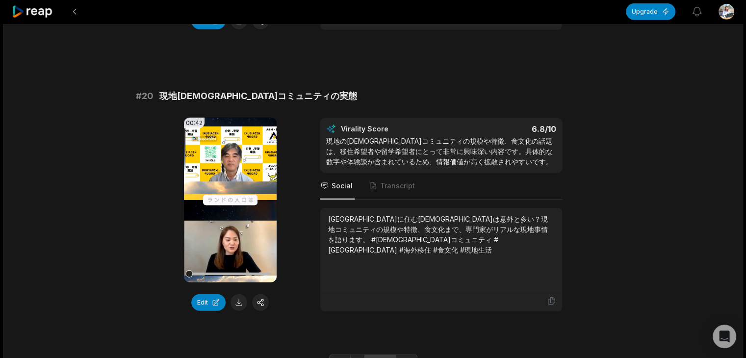
click at [392, 354] on link "3" at bounding box center [388, 362] width 16 height 16
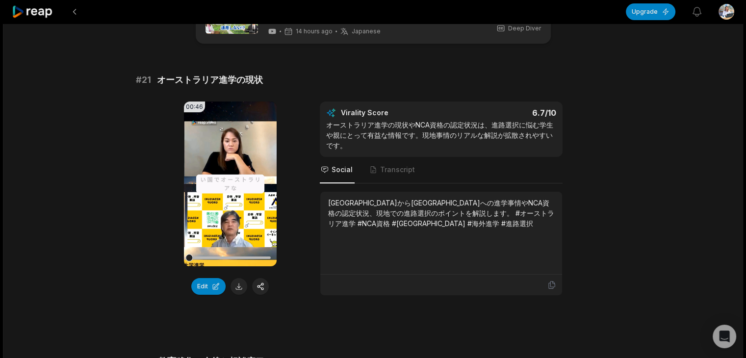
scroll to position [68, 0]
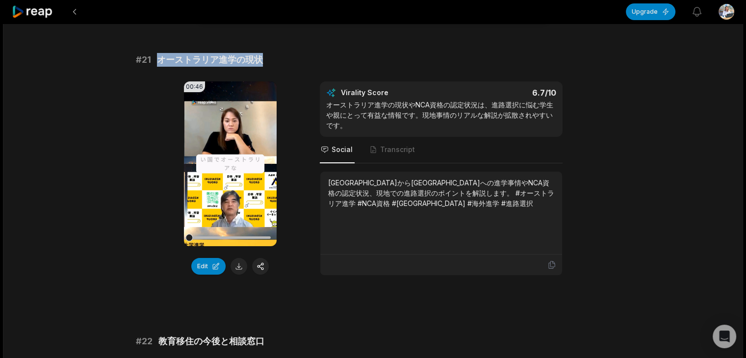
drag, startPoint x: 157, startPoint y: 57, endPoint x: 283, endPoint y: 57, distance: 126.0
click at [283, 57] on div "# 21 オーストラリア進学の現状" at bounding box center [373, 60] width 474 height 14
copy span "オーストラリア進学の現状"
click at [244, 269] on button at bounding box center [238, 266] width 17 height 17
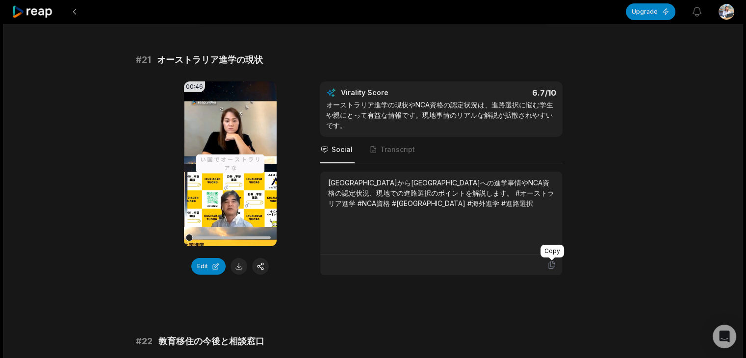
click at [554, 266] on icon at bounding box center [551, 264] width 9 height 9
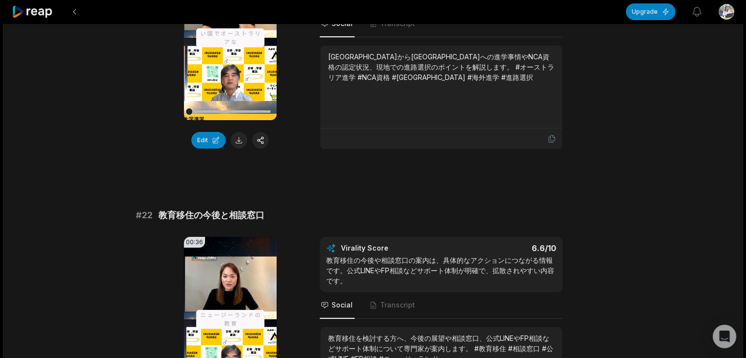
scroll to position [0, 0]
